Goal: Find specific page/section: Find specific page/section

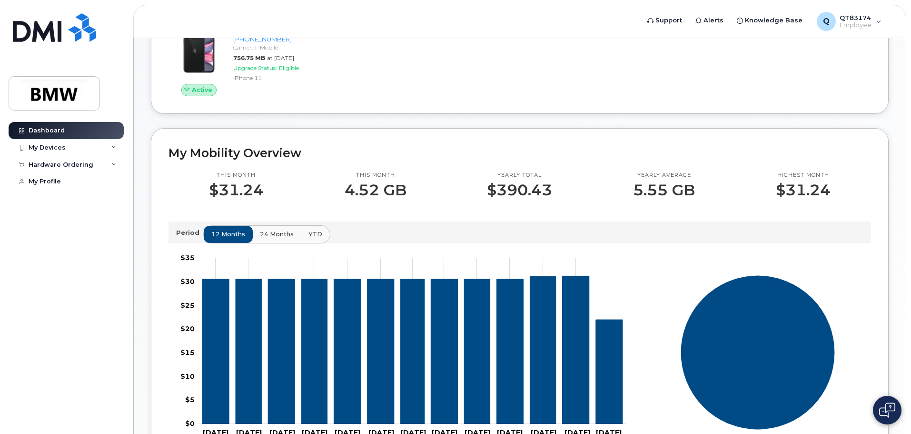
scroll to position [143, 0]
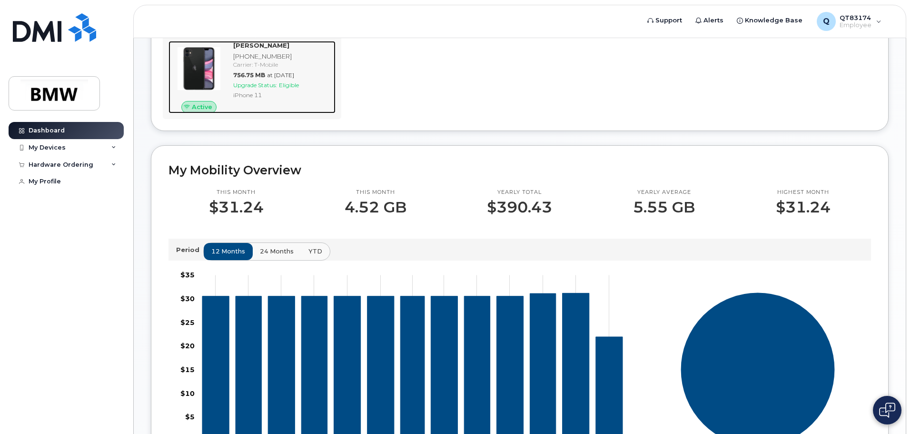
drag, startPoint x: 207, startPoint y: 85, endPoint x: 218, endPoint y: 85, distance: 10.9
click at [207, 85] on img at bounding box center [199, 69] width 46 height 46
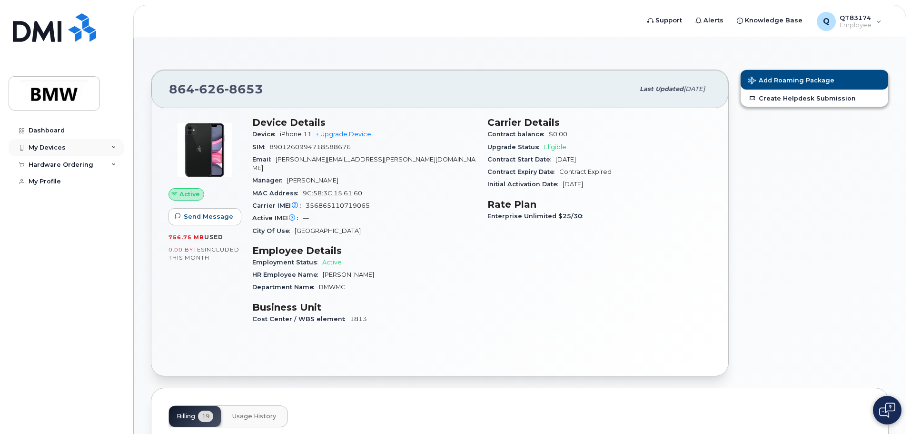
click at [69, 141] on div "My Devices" at bounding box center [66, 147] width 115 height 17
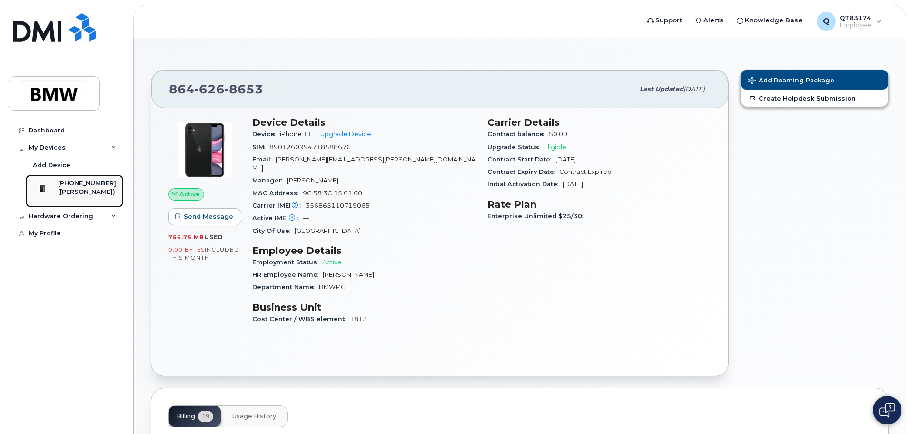
click at [79, 188] on div "([PERSON_NAME])" at bounding box center [87, 191] width 58 height 9
